Goal: Check status: Check status

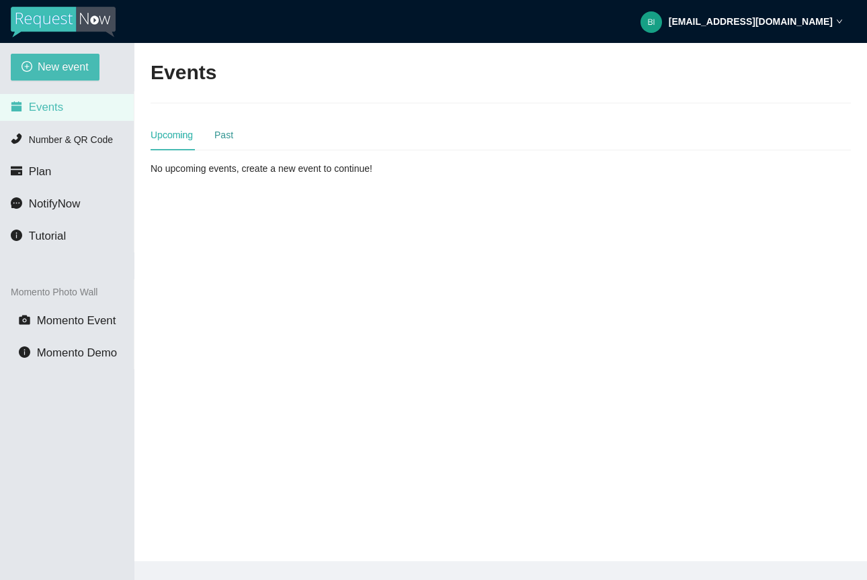
click at [217, 134] on div "Past" at bounding box center [223, 135] width 19 height 15
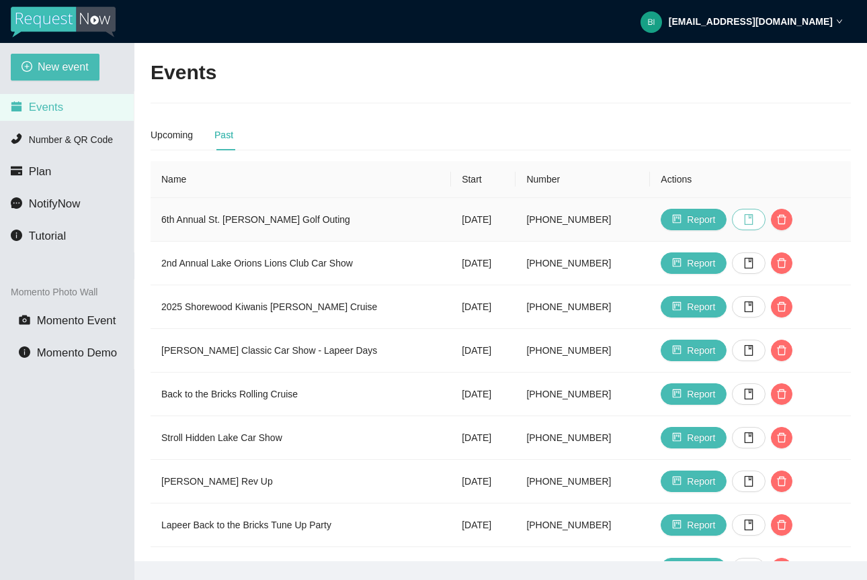
click at [753, 216] on icon "book" at bounding box center [748, 219] width 9 height 11
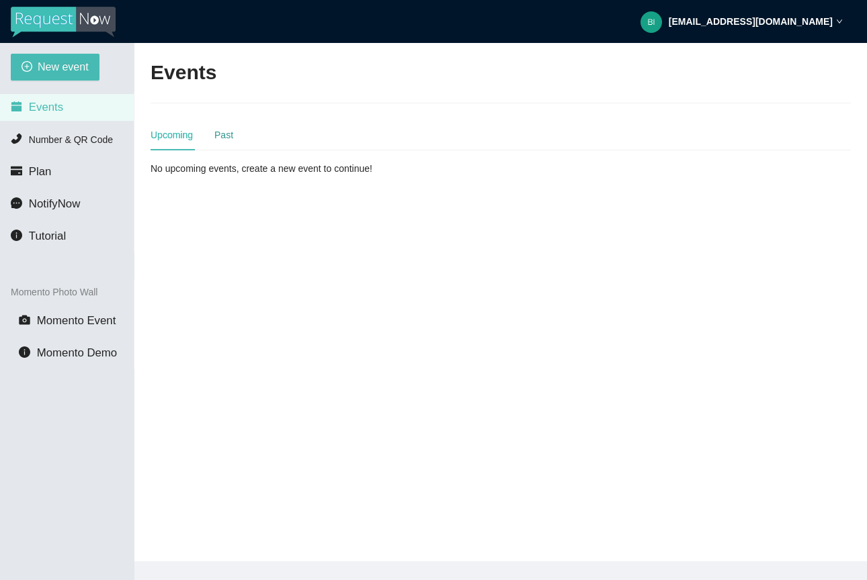
click at [226, 130] on div "Past" at bounding box center [223, 135] width 19 height 15
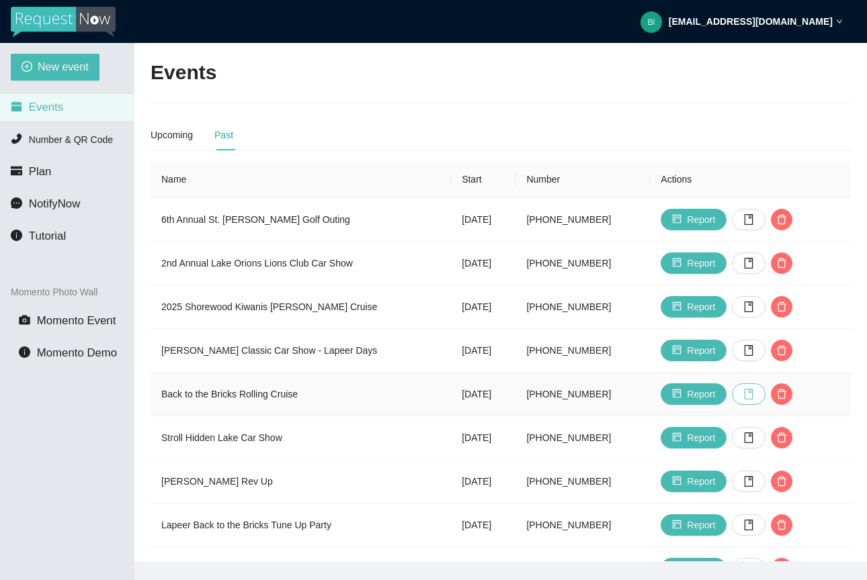
click at [754, 395] on icon "book" at bounding box center [748, 394] width 11 height 11
